Goal: Transaction & Acquisition: Purchase product/service

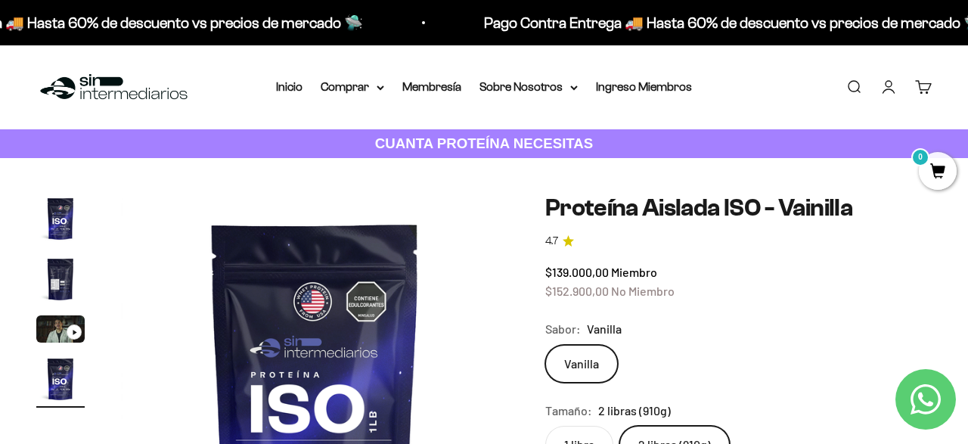
click at [857, 95] on link "Buscar" at bounding box center [853, 87] width 17 height 17
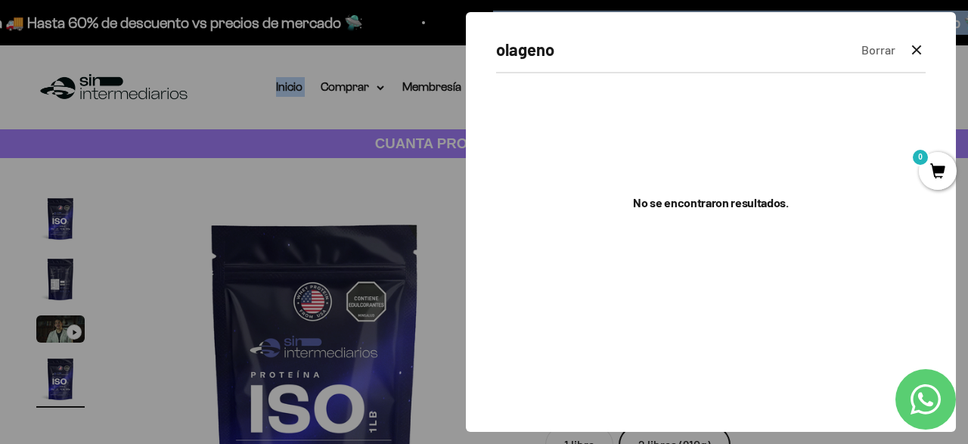
click at [494, 43] on div "olageno Borrar Cerrar No se encontraron resultados." at bounding box center [711, 222] width 490 height 420
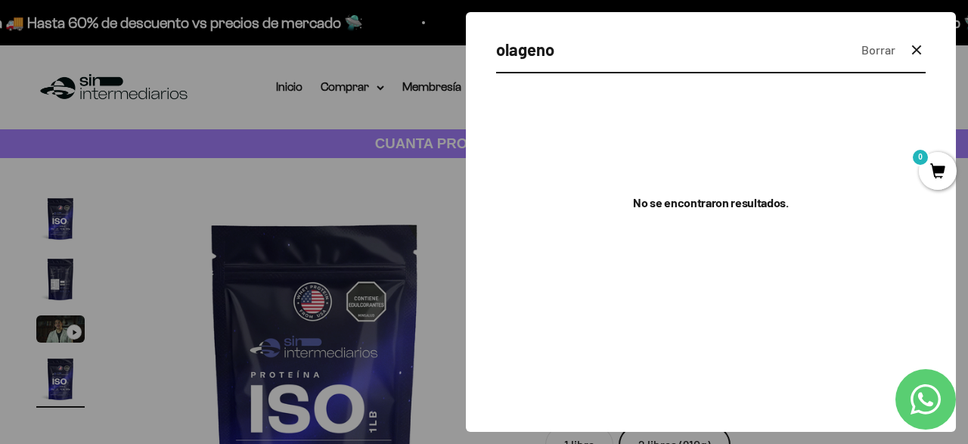
click at [501, 49] on input "olageno" at bounding box center [672, 49] width 353 height 26
click at [499, 51] on input "olageno" at bounding box center [672, 49] width 353 height 26
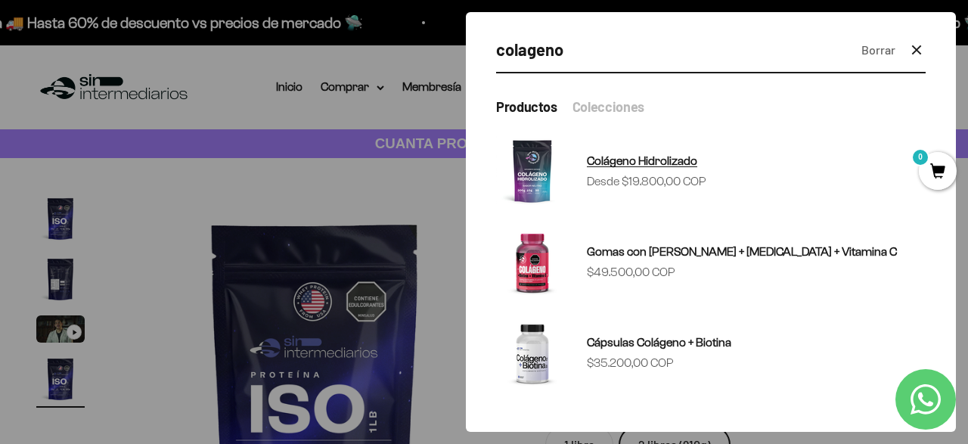
type input "colageno"
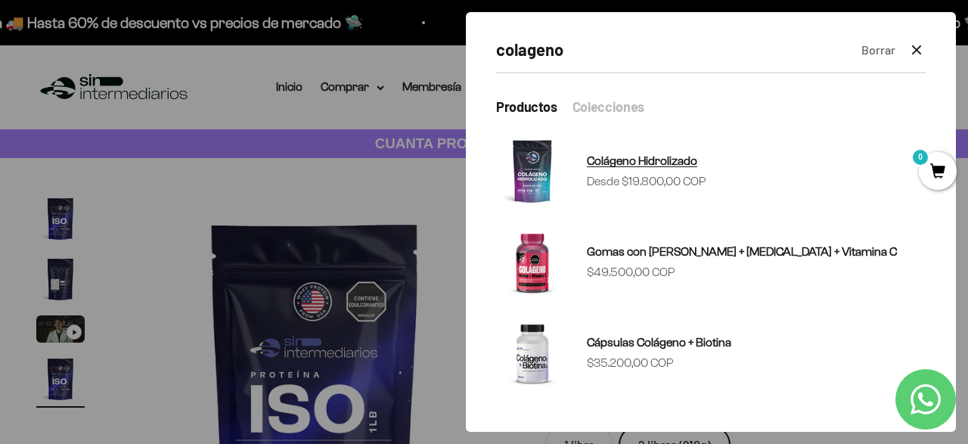
click at [654, 159] on span "Colágeno Hidrolizado" at bounding box center [642, 160] width 110 height 13
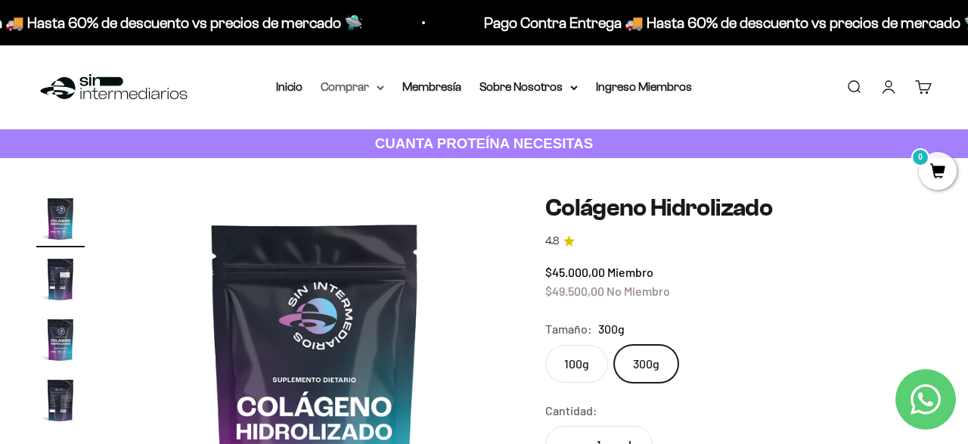
click at [352, 94] on summary "Comprar" at bounding box center [353, 87] width 64 height 20
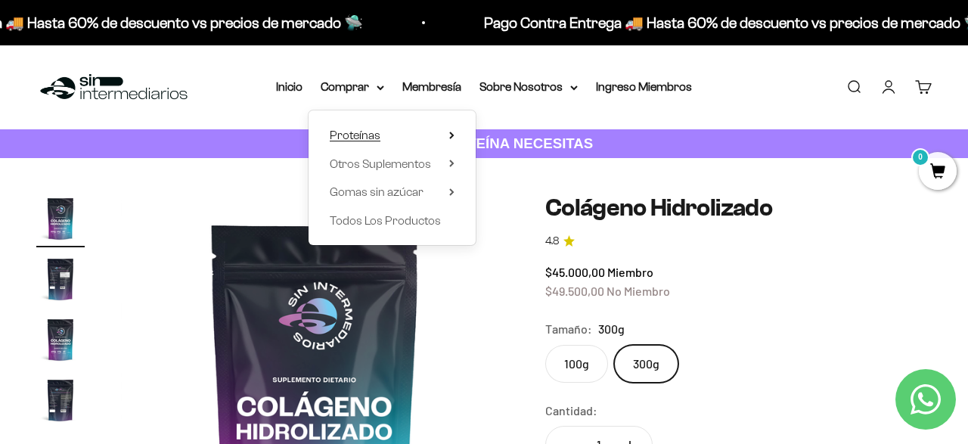
click at [438, 134] on summary "Proteínas" at bounding box center [392, 135] width 125 height 20
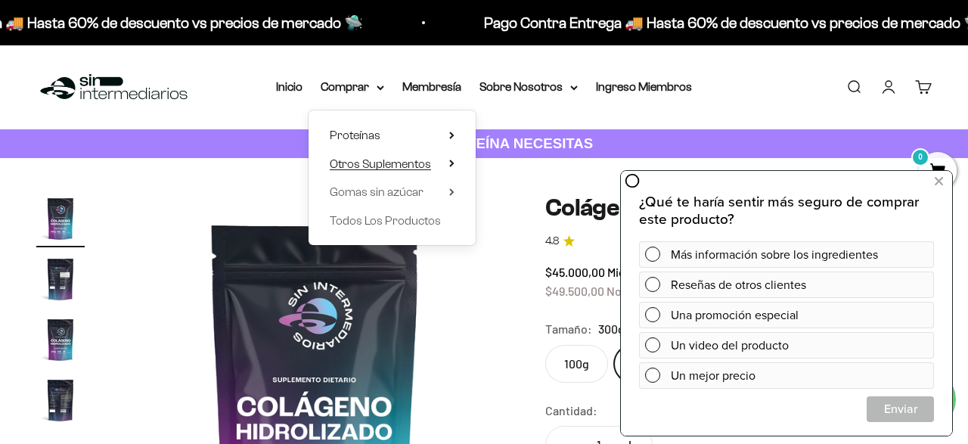
click at [436, 158] on summary "Otros Suplementos" at bounding box center [392, 164] width 125 height 20
click at [431, 193] on summary "Gomas sin azúcar" at bounding box center [392, 192] width 125 height 20
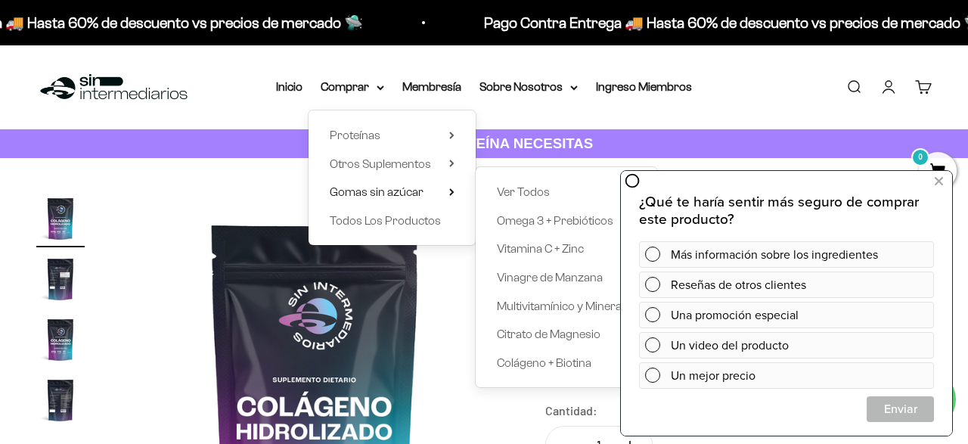
click at [235, 123] on div "Menú Buscar Inicio Comprar Proteínas Ver Todos Whey Iso Vegan Pancakes Pre-Entr…" at bounding box center [484, 87] width 968 height 84
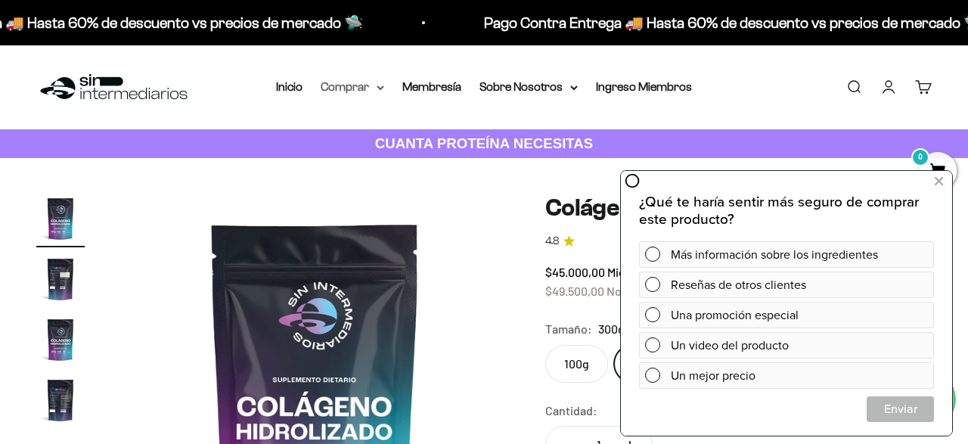
click at [350, 96] on summary "Comprar" at bounding box center [353, 87] width 64 height 20
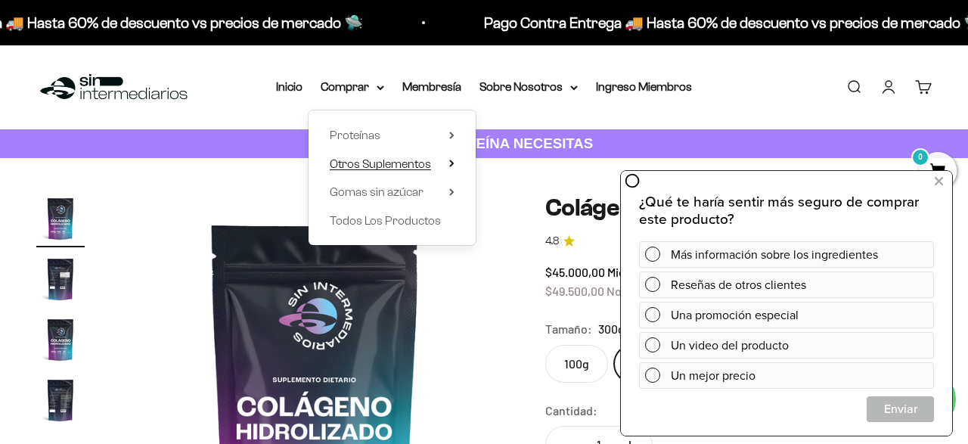
click at [420, 170] on span "Otros Suplementos" at bounding box center [380, 163] width 101 height 13
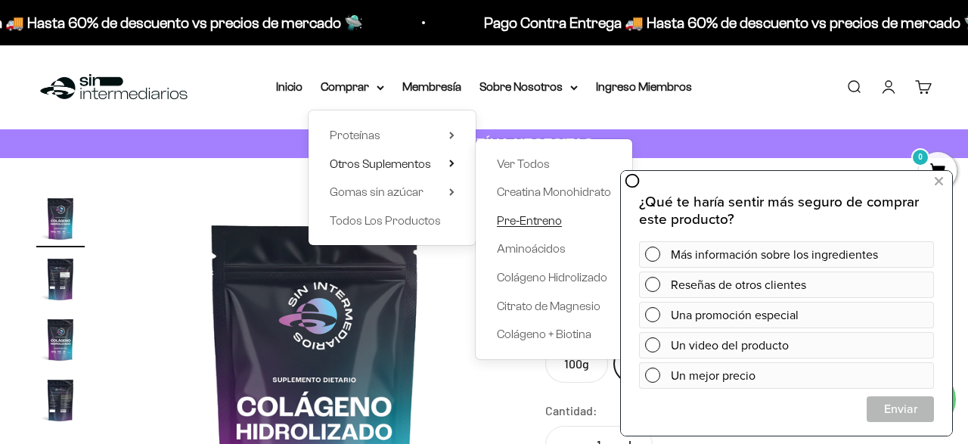
click at [511, 213] on span "Pre-Entreno" at bounding box center [529, 221] width 65 height 20
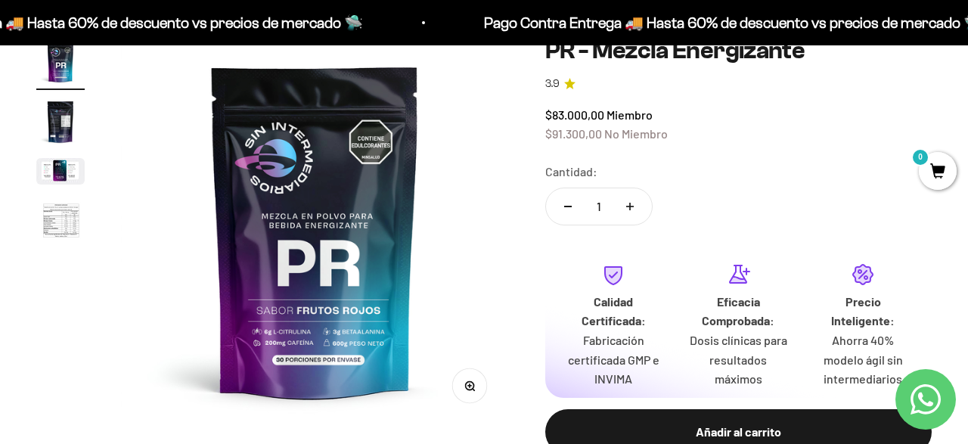
scroll to position [249, 0]
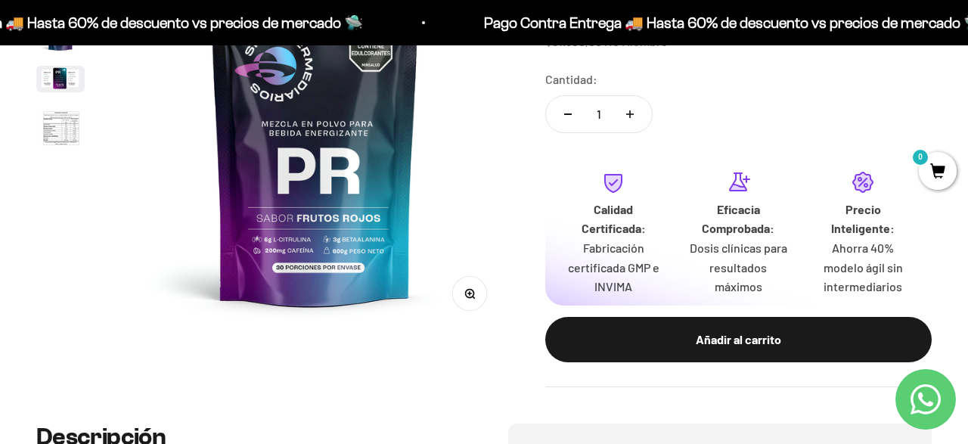
click at [63, 102] on page-dots at bounding box center [60, 52] width 48 height 214
click at [69, 124] on img "Ir al artículo 4" at bounding box center [60, 129] width 48 height 50
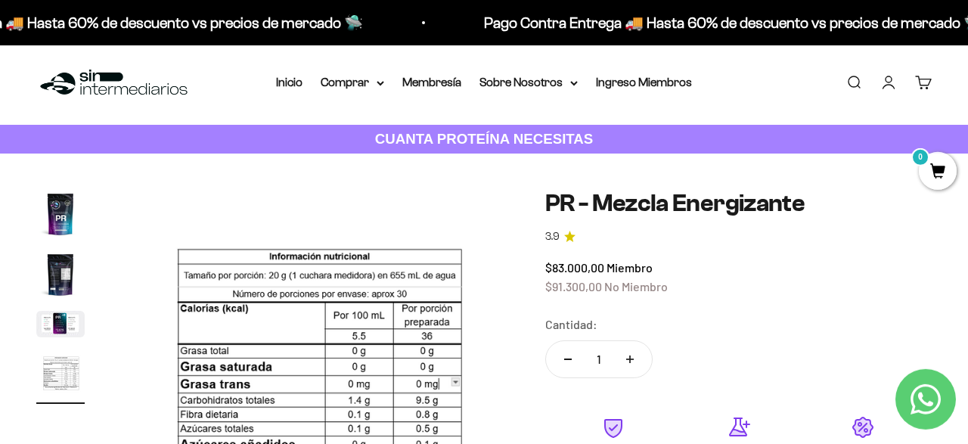
scroll to position [0, 0]
